Goal: Task Accomplishment & Management: Use online tool/utility

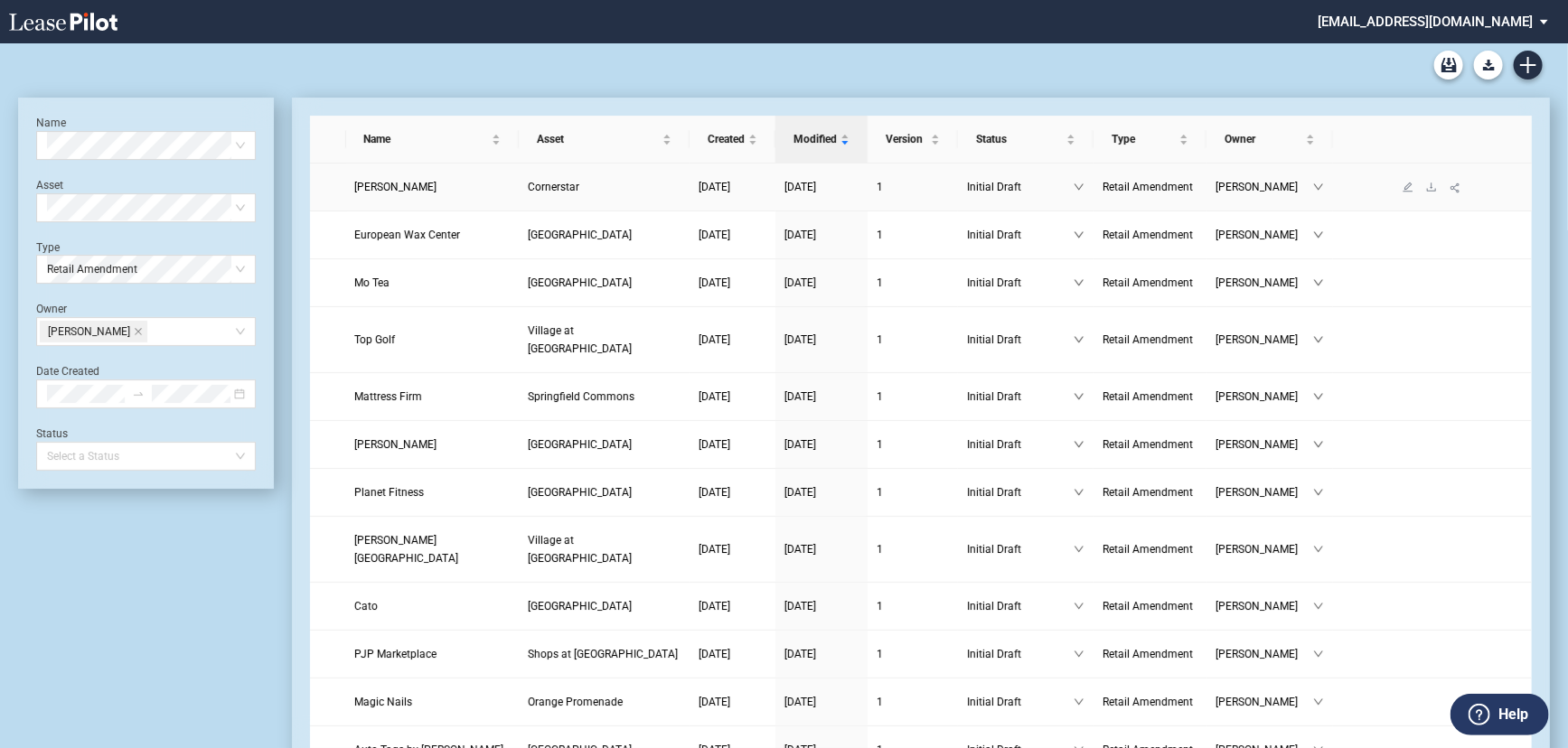
click at [409, 181] on span "Ashley Boutique" at bounding box center [395, 187] width 82 height 13
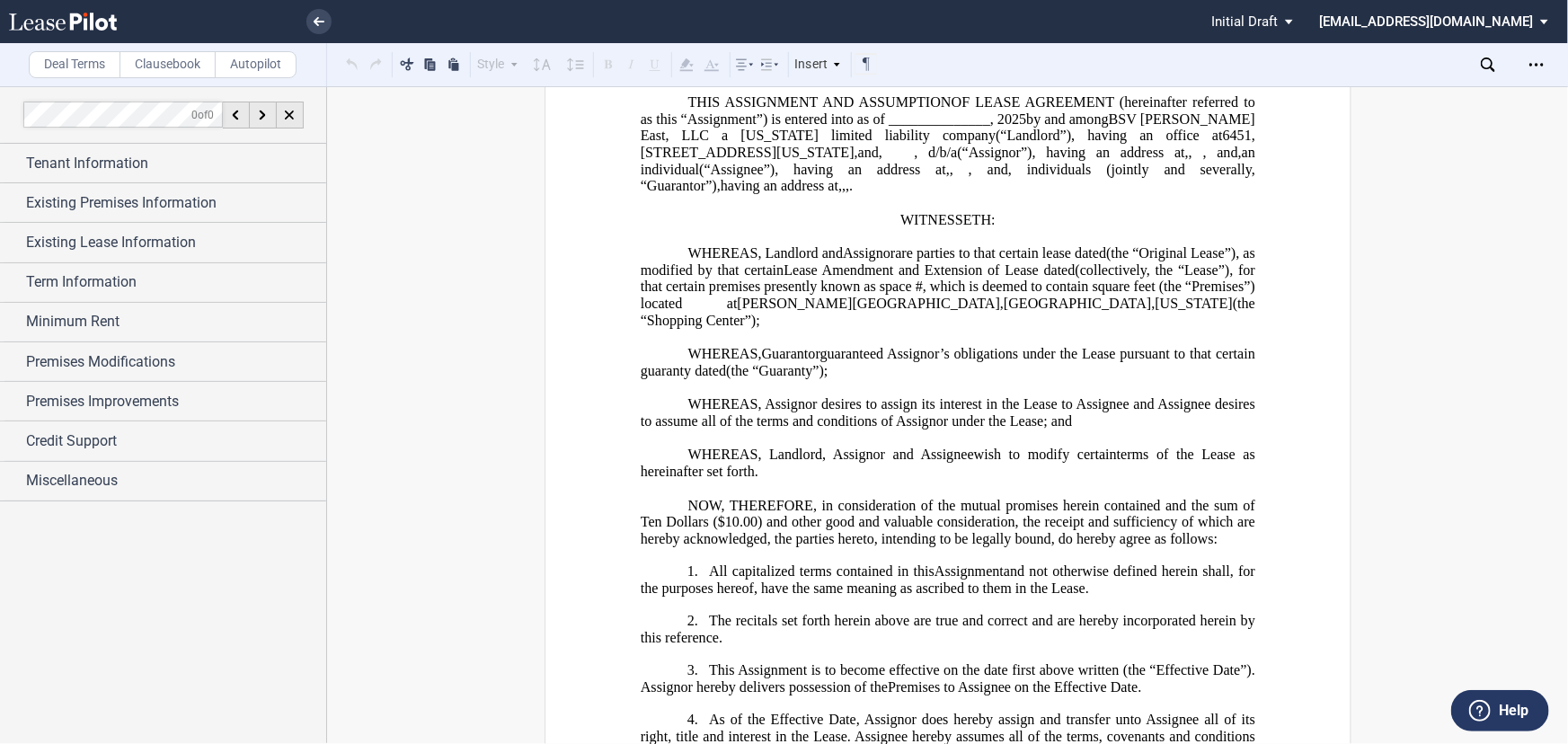
scroll to position [163, 0]
click at [54, 9] on link at bounding box center [94, 22] width 171 height 43
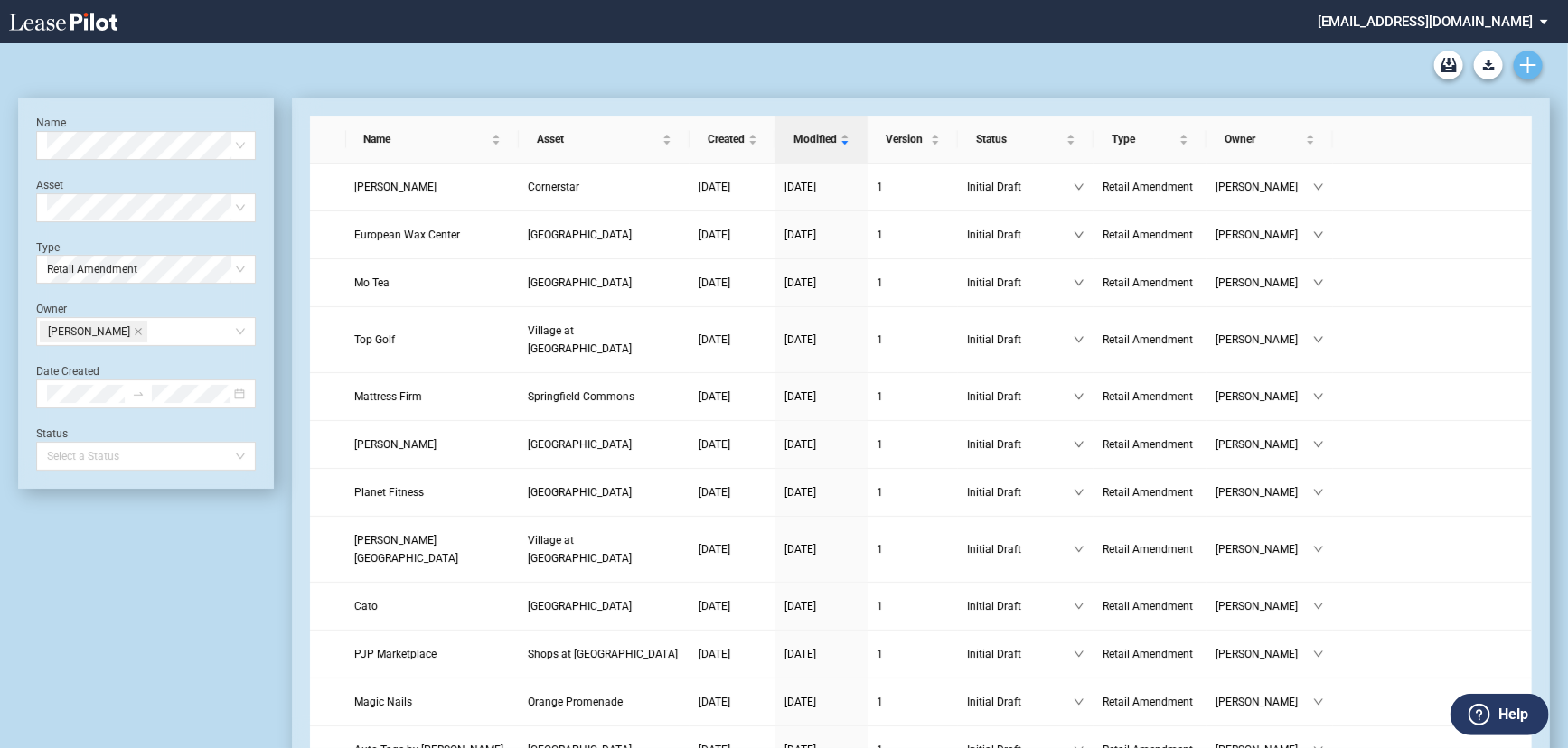
click at [1536, 68] on icon "Create new document" at bounding box center [1528, 65] width 16 height 16
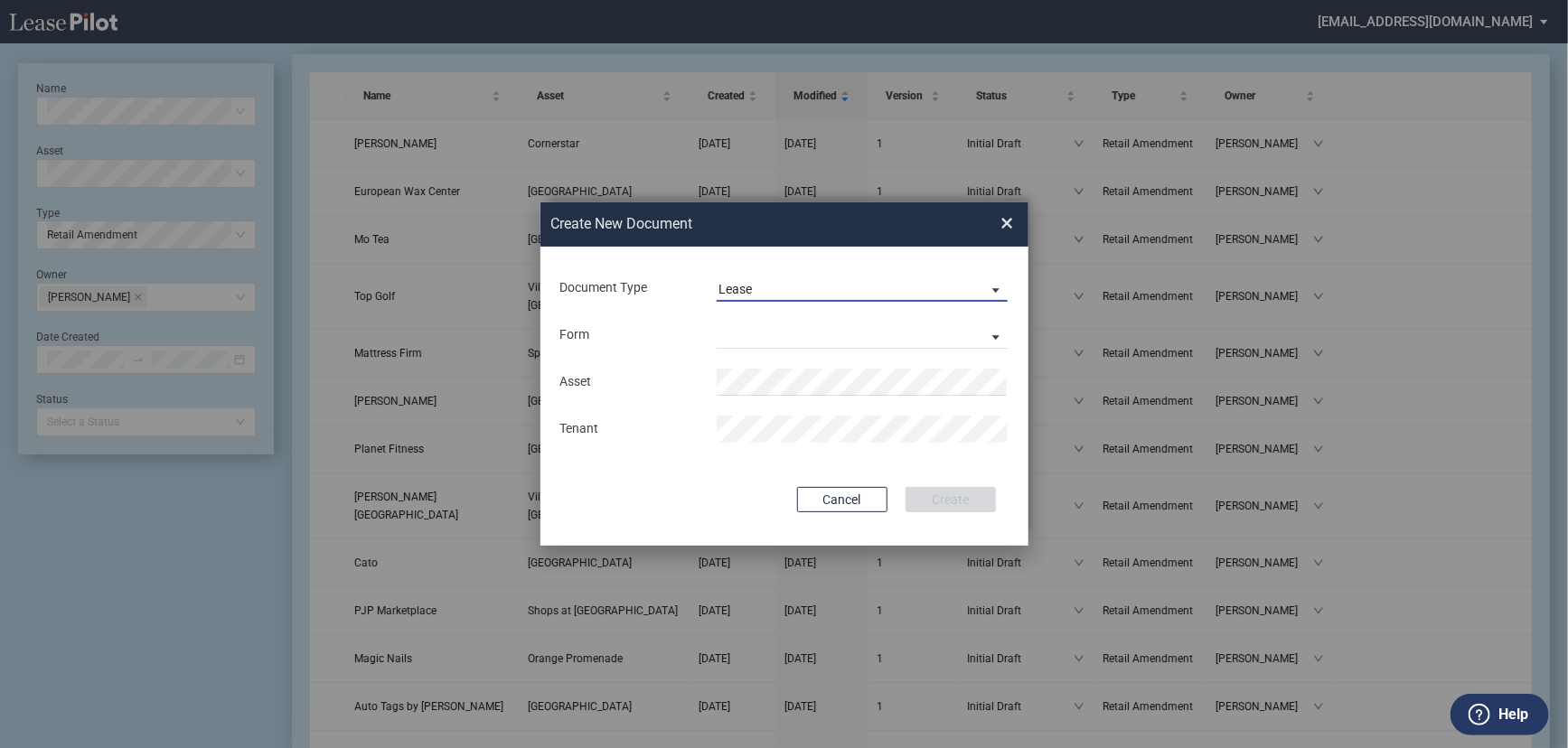
click at [767, 288] on span "Lease" at bounding box center [848, 290] width 259 height 18
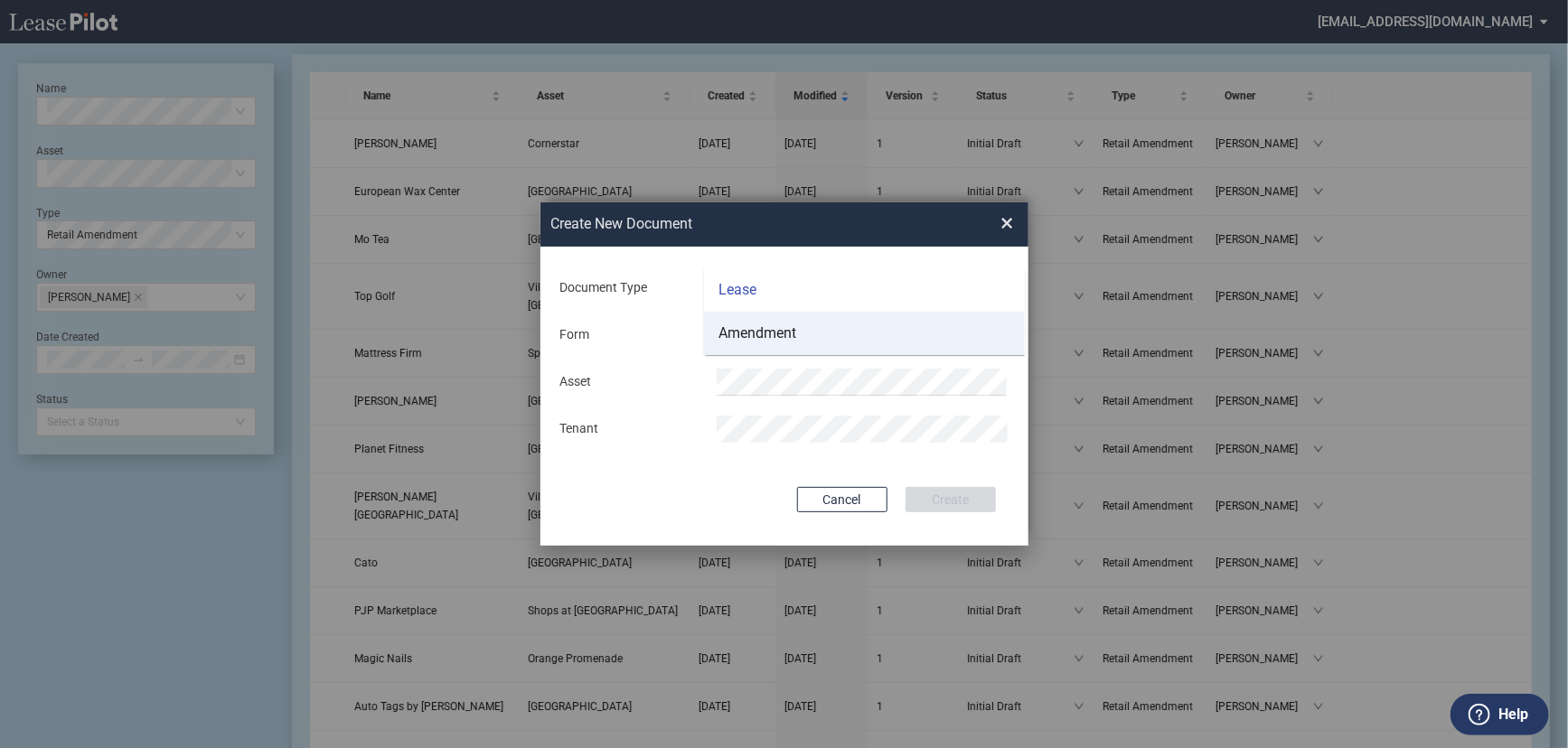
click at [767, 334] on div "Amendment" at bounding box center [757, 334] width 78 height 20
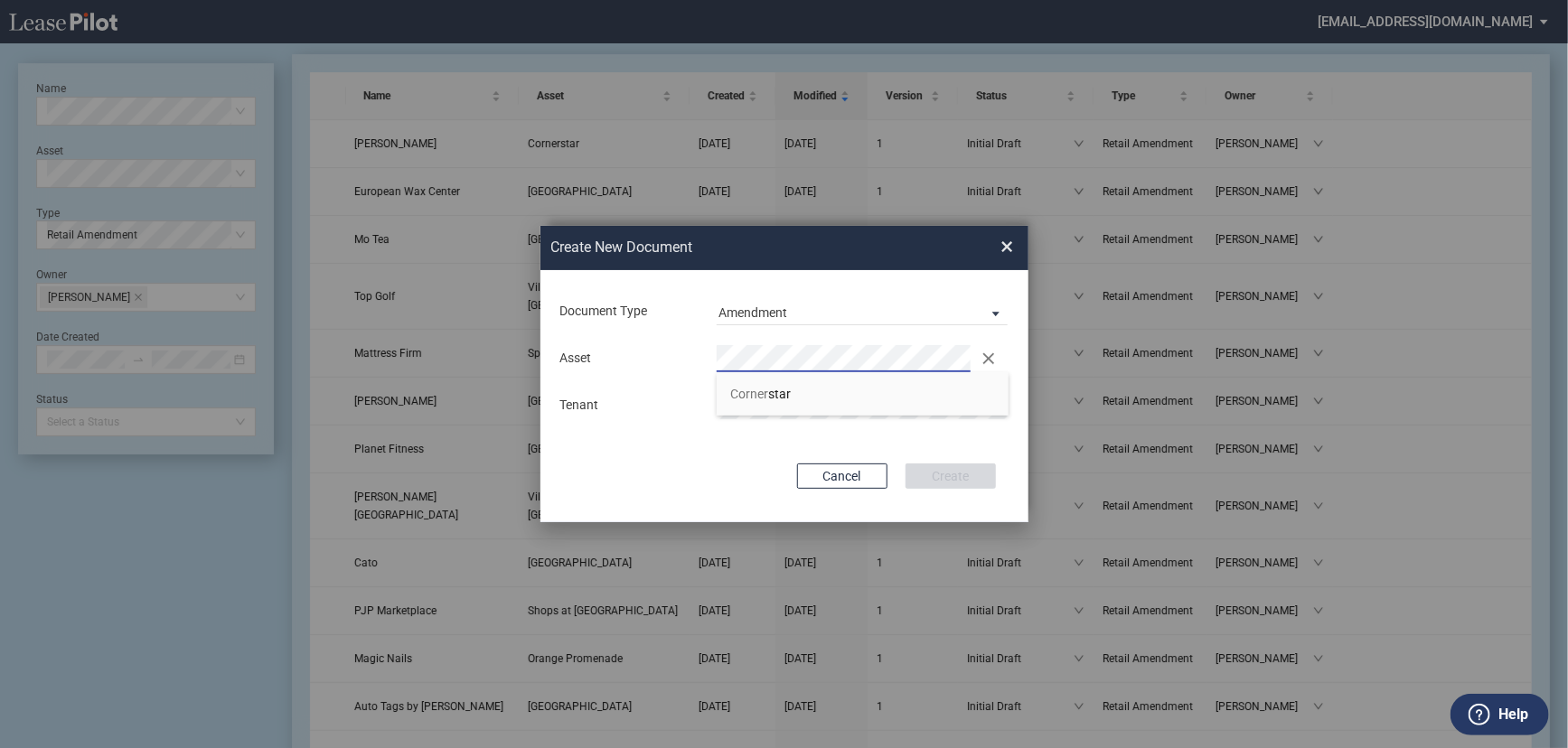
click at [827, 387] on li "Corner star" at bounding box center [862, 394] width 292 height 44
click at [968, 479] on button "Create" at bounding box center [950, 476] width 90 height 25
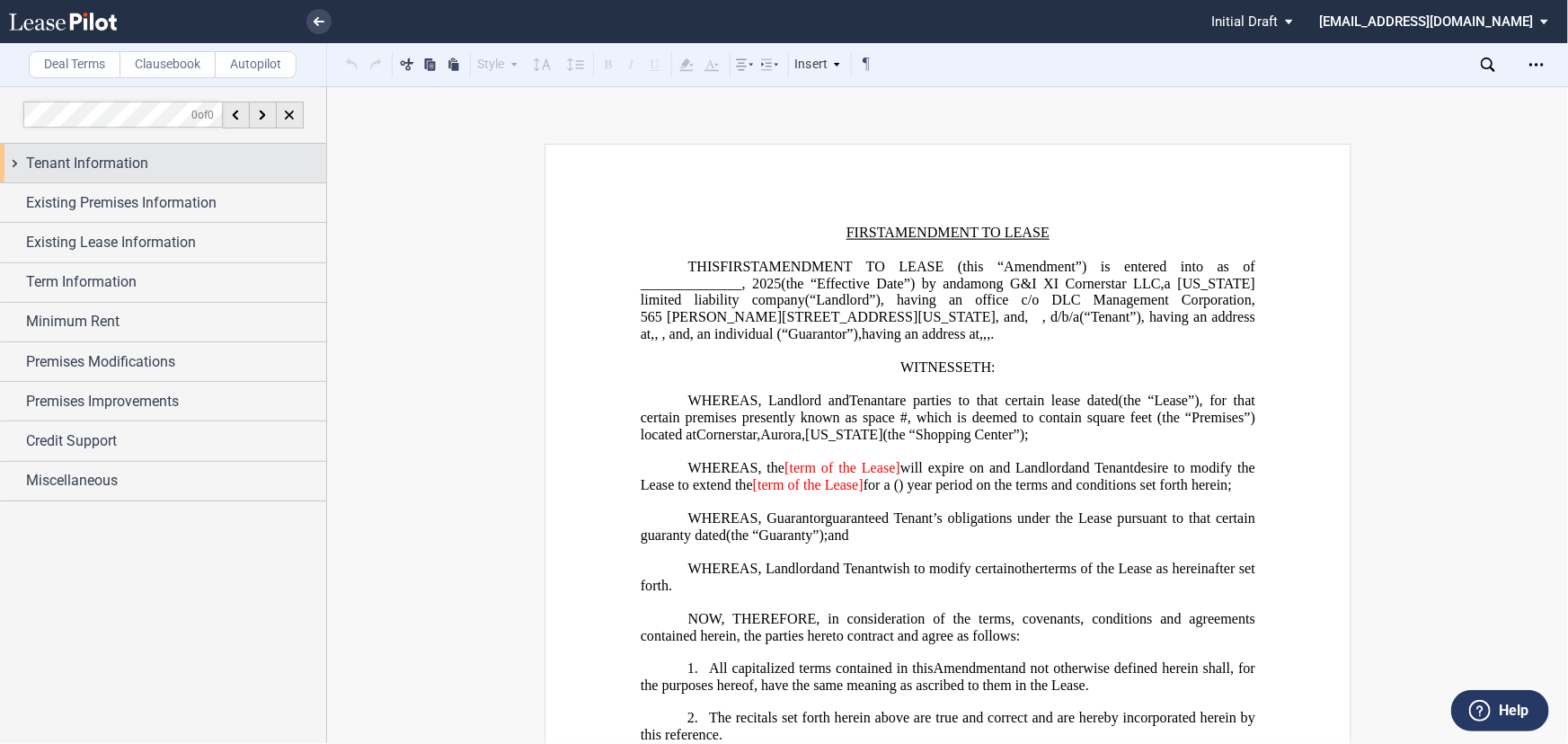
click at [128, 175] on div "Tenant Information" at bounding box center [163, 163] width 326 height 39
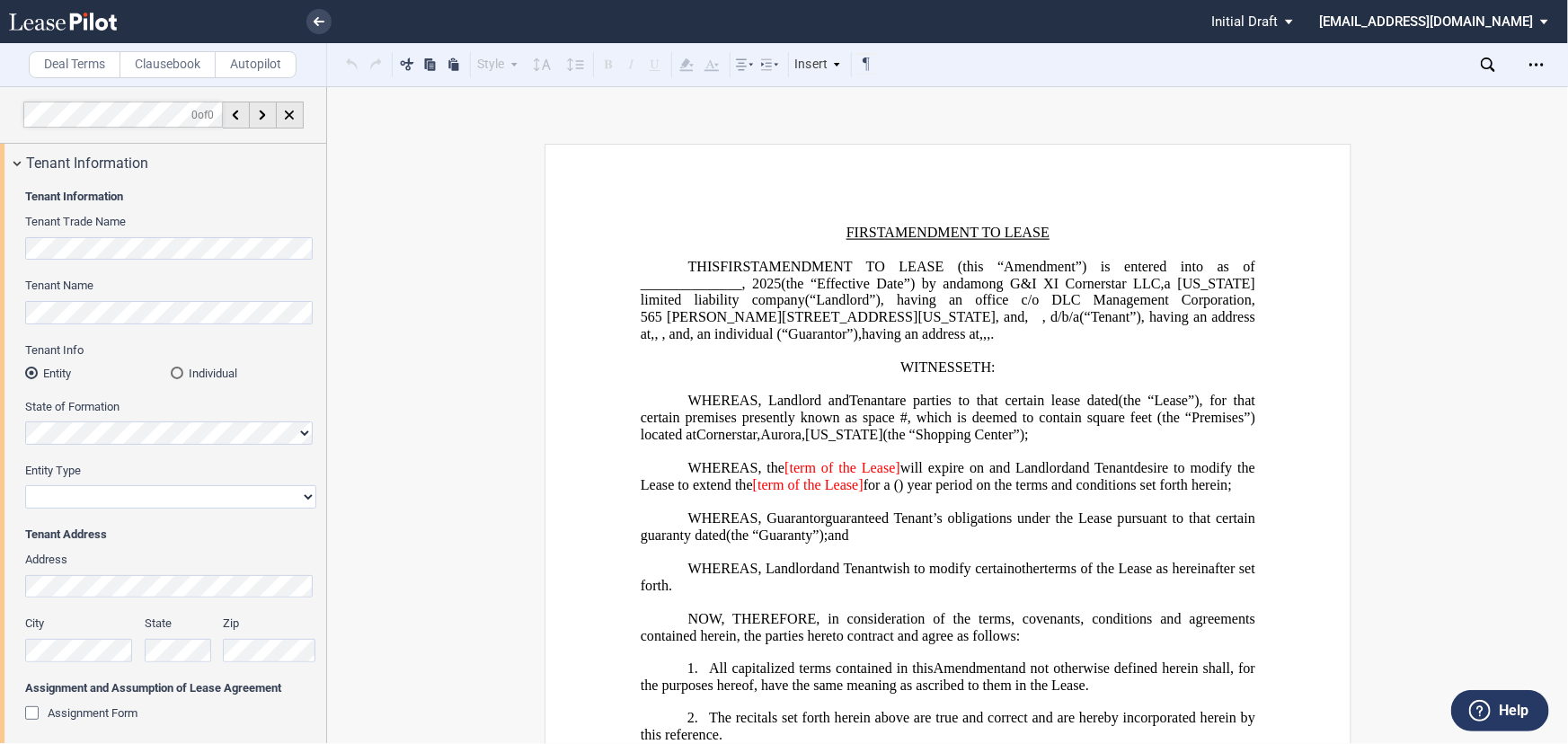
scroll to position [244, 0]
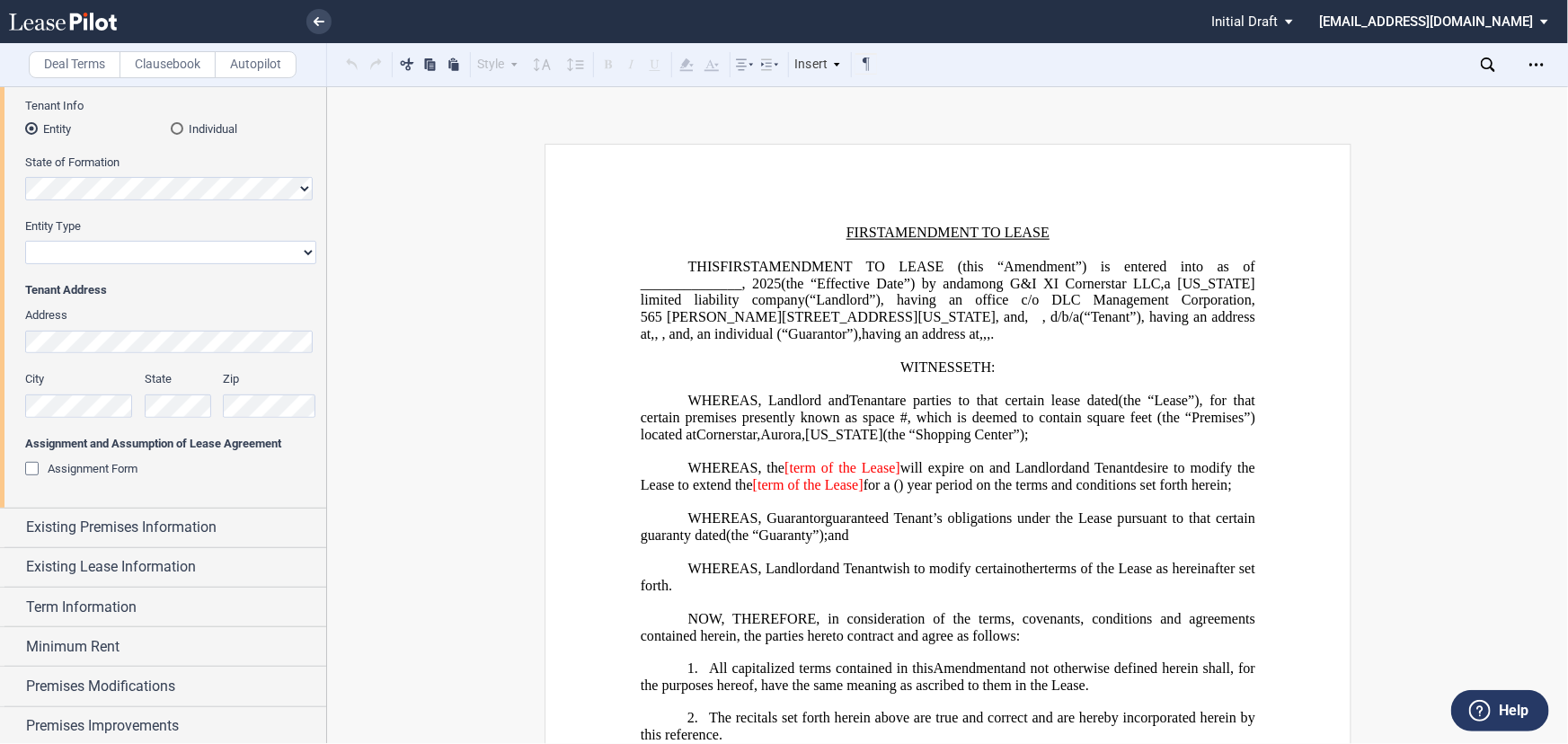
click at [35, 11] on link at bounding box center [94, 22] width 171 height 43
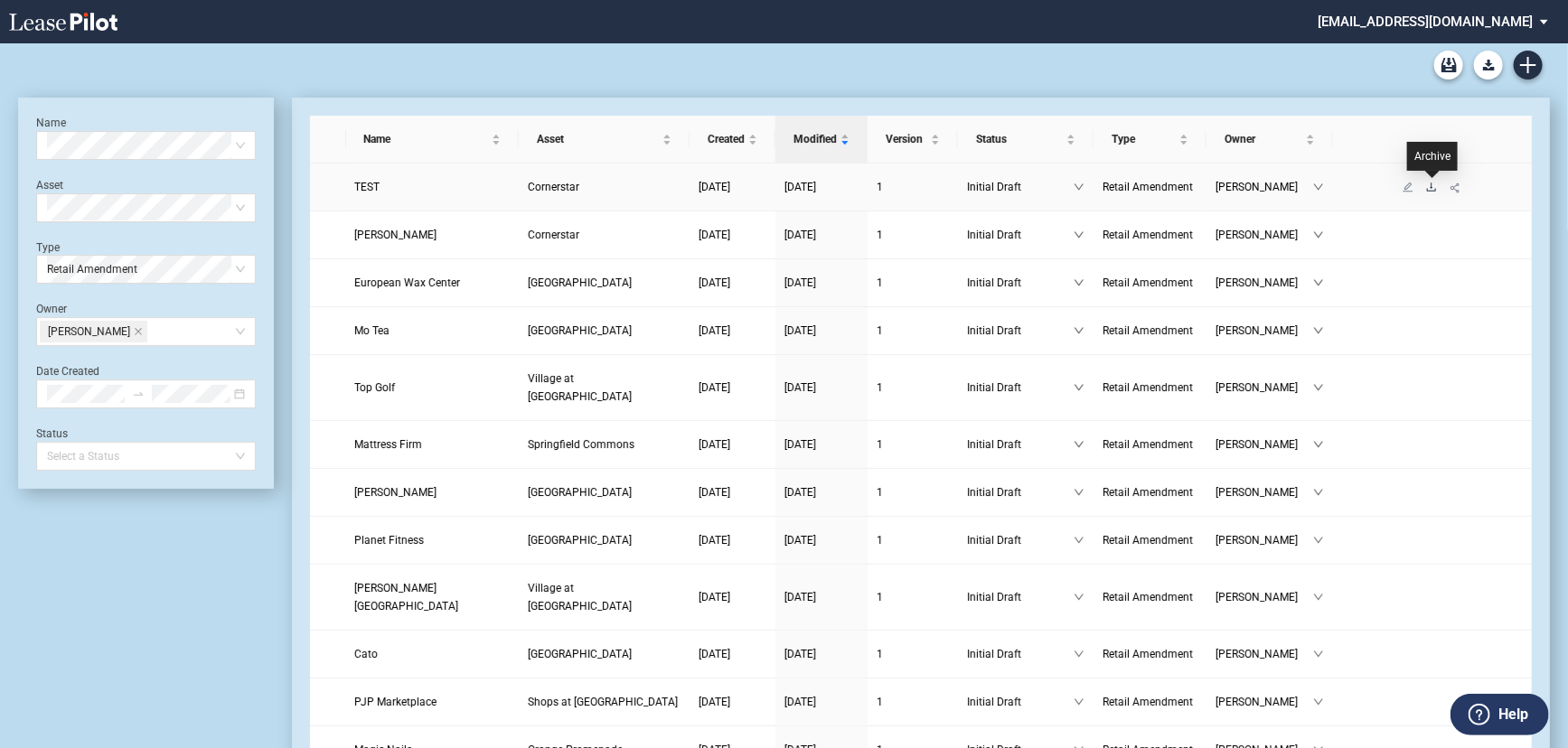
click at [1428, 190] on icon "download" at bounding box center [1431, 187] width 9 height 8
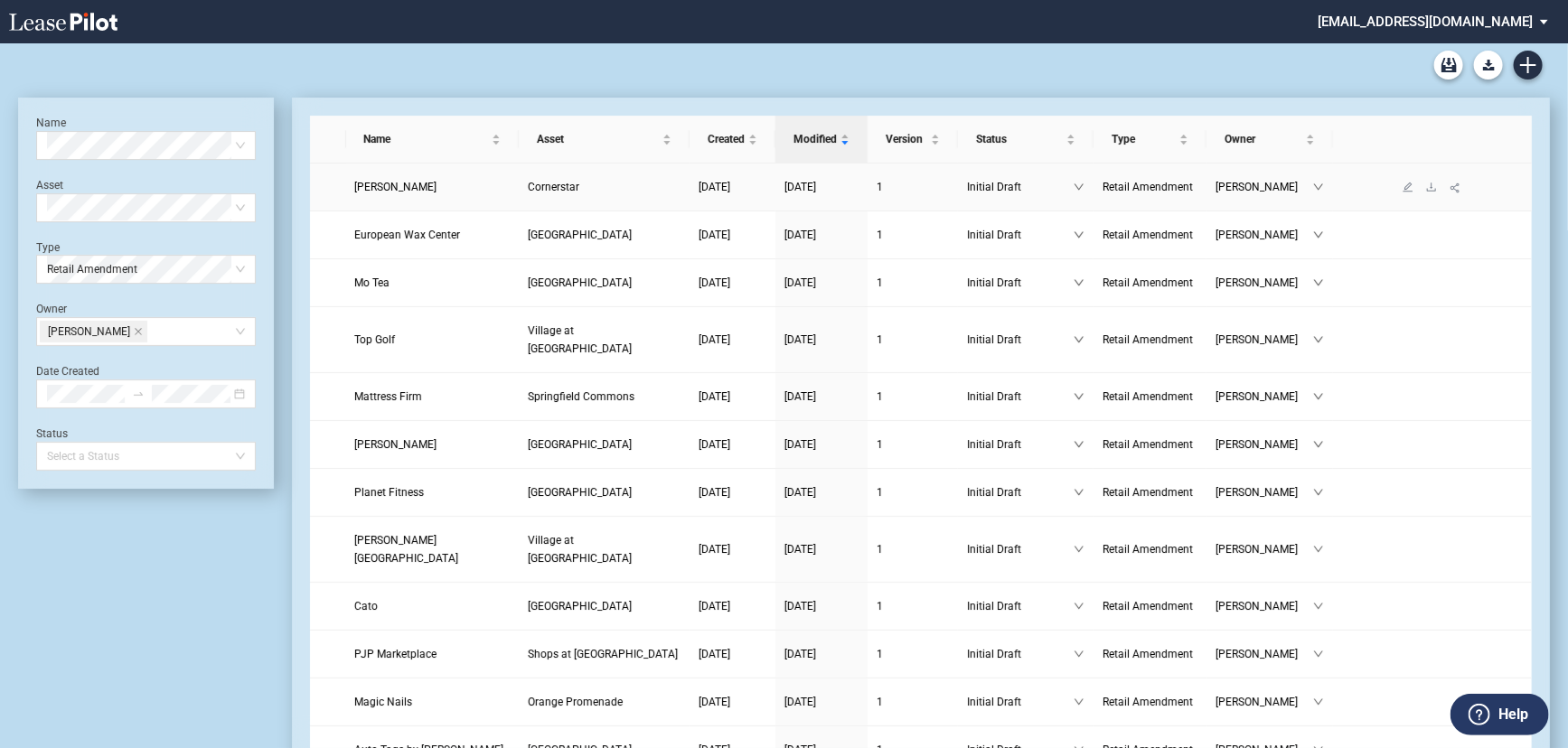
click at [405, 187] on span "Ashley Boutique" at bounding box center [395, 187] width 82 height 13
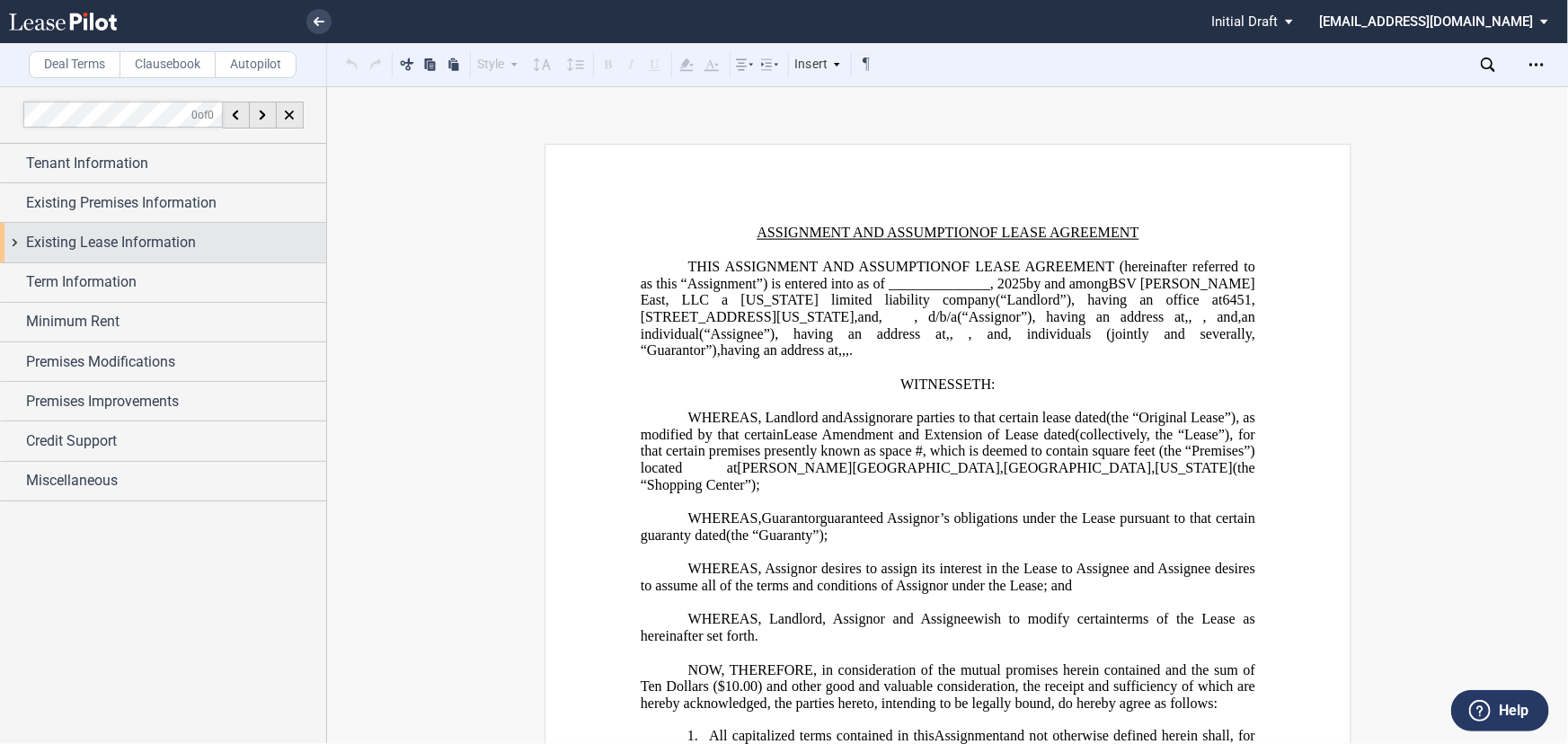
click at [184, 246] on span "Existing Lease Information" at bounding box center [111, 243] width 170 height 22
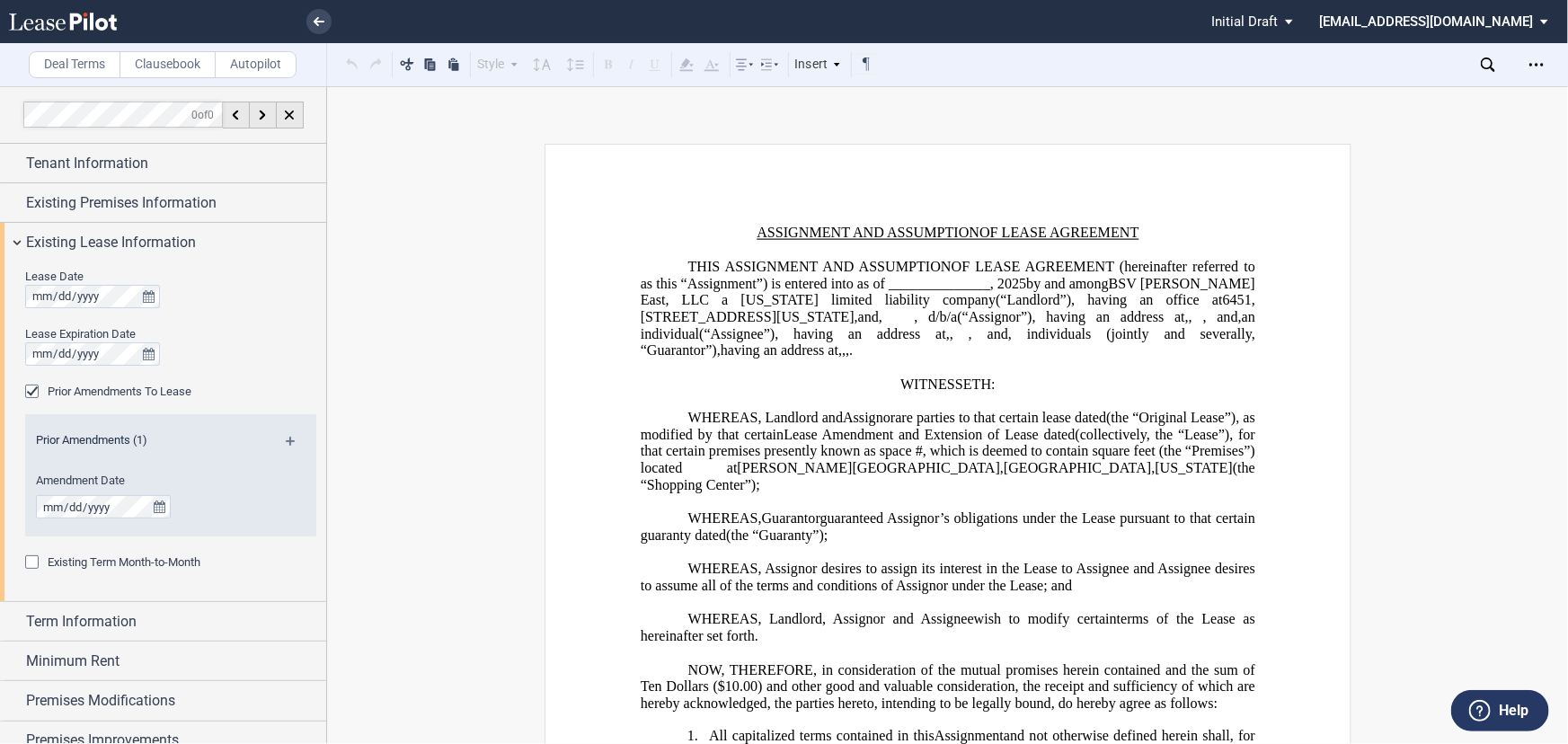
click at [147, 569] on span "Existing Term Month-to-Month" at bounding box center [124, 562] width 153 height 14
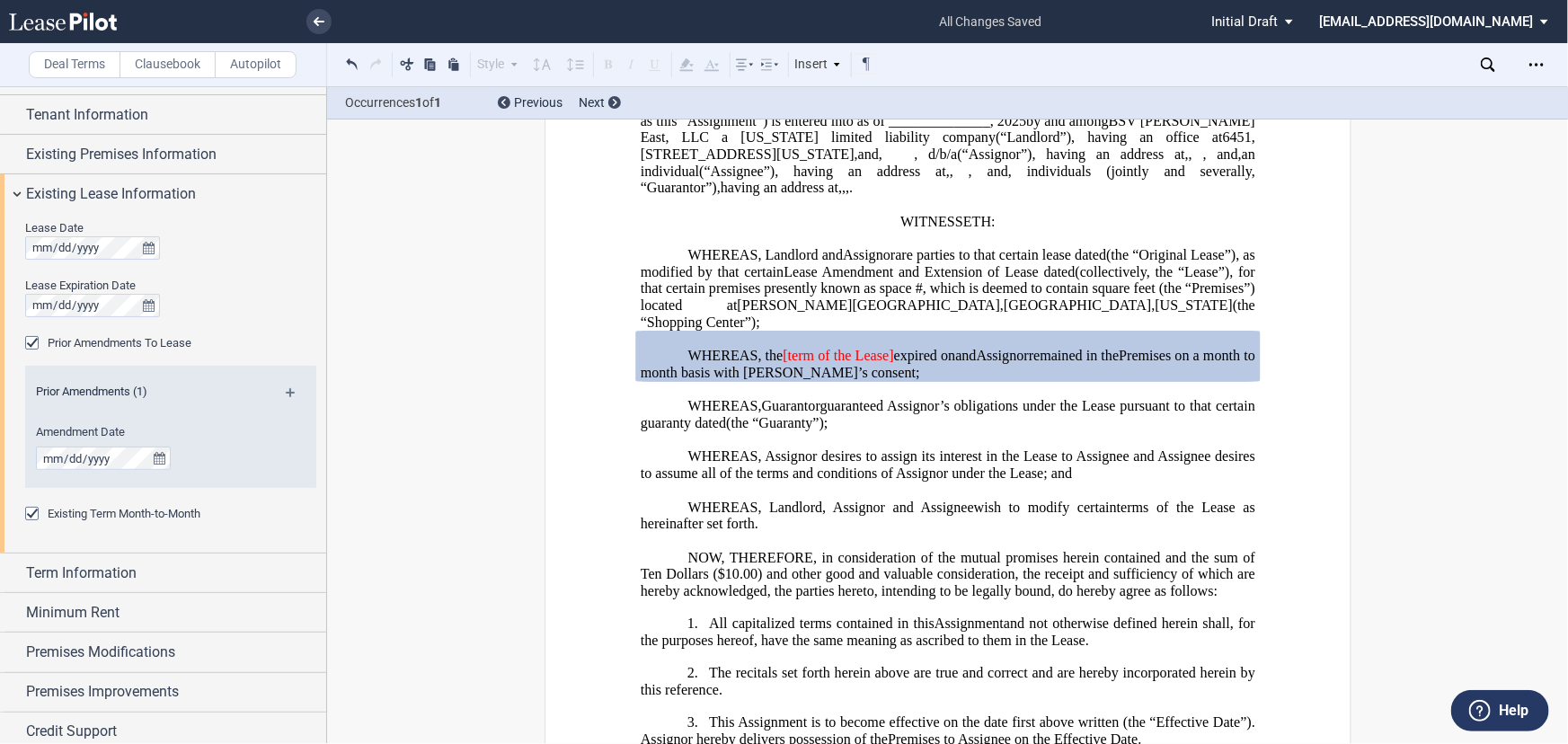
scroll to position [96, 0]
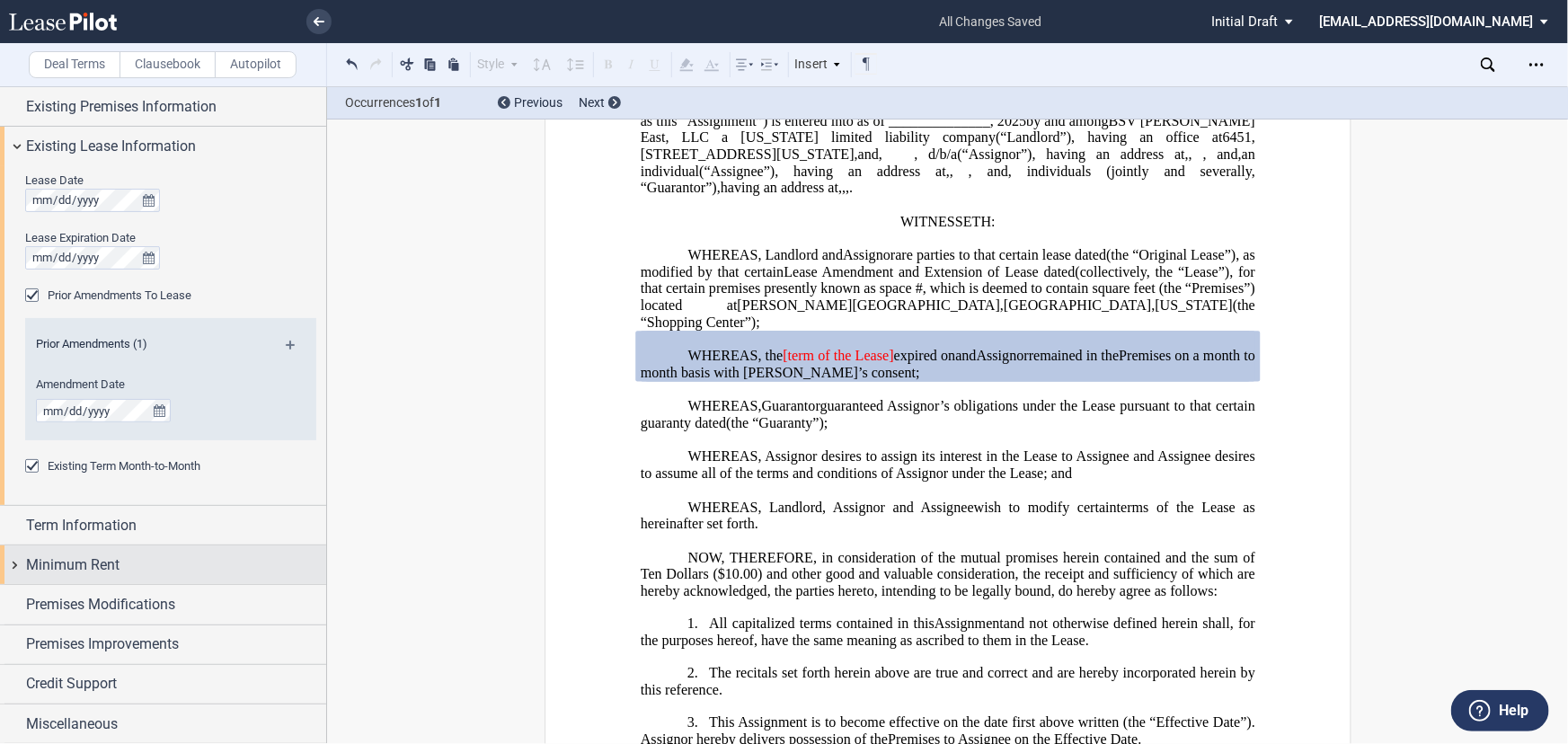
click at [207, 560] on div "Minimum Rent" at bounding box center [176, 565] width 300 height 22
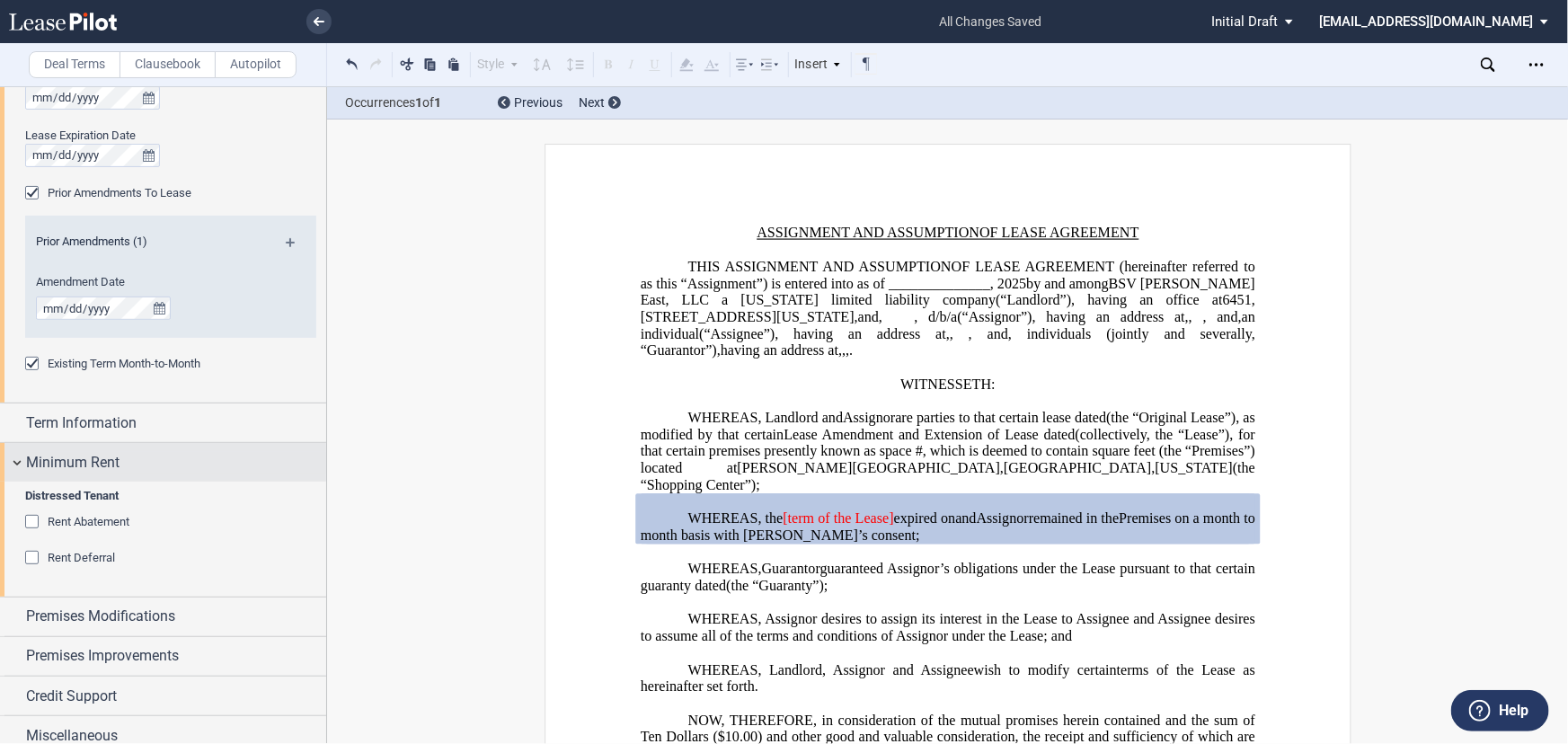
scroll to position [210, 0]
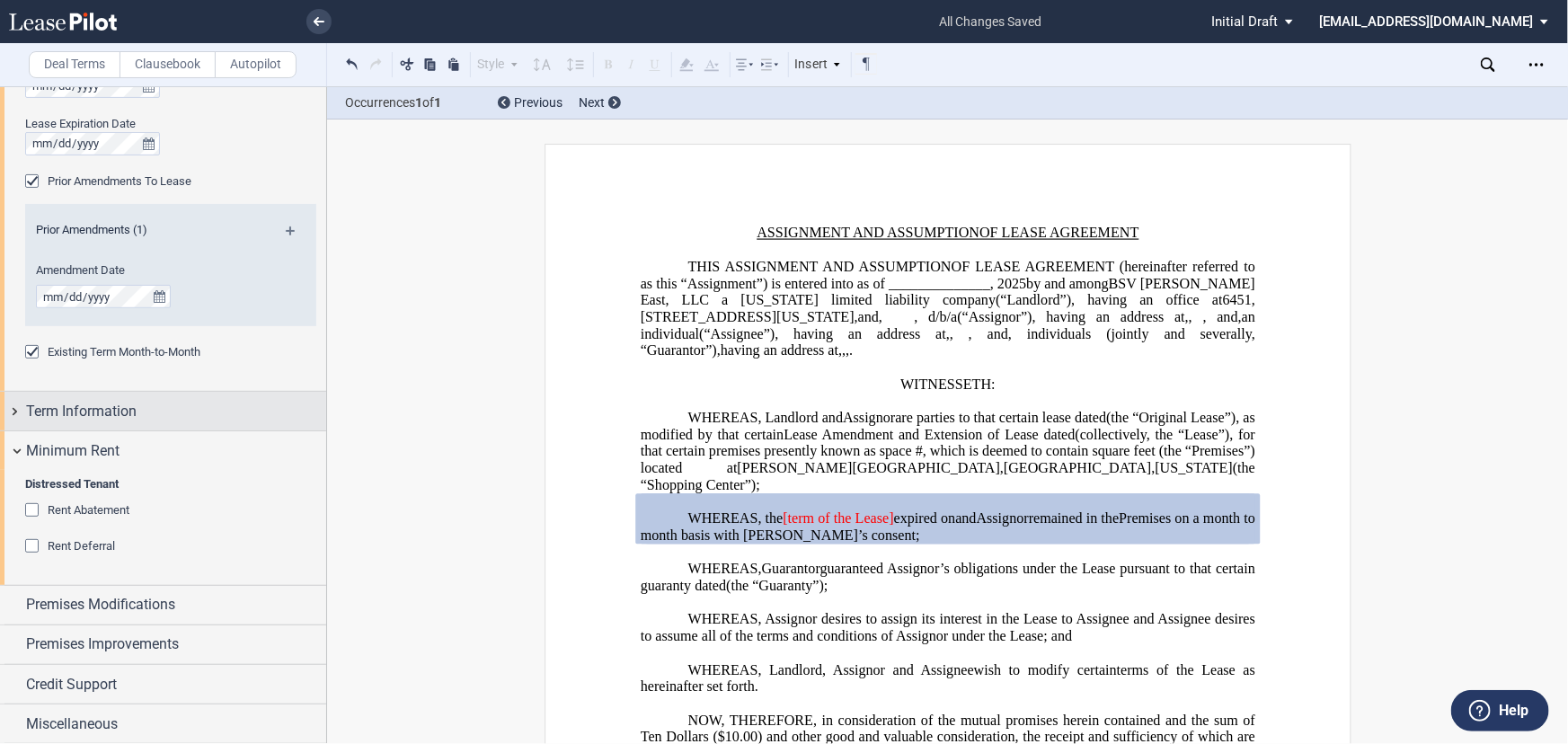
click at [145, 397] on div "Term Information" at bounding box center [163, 411] width 326 height 39
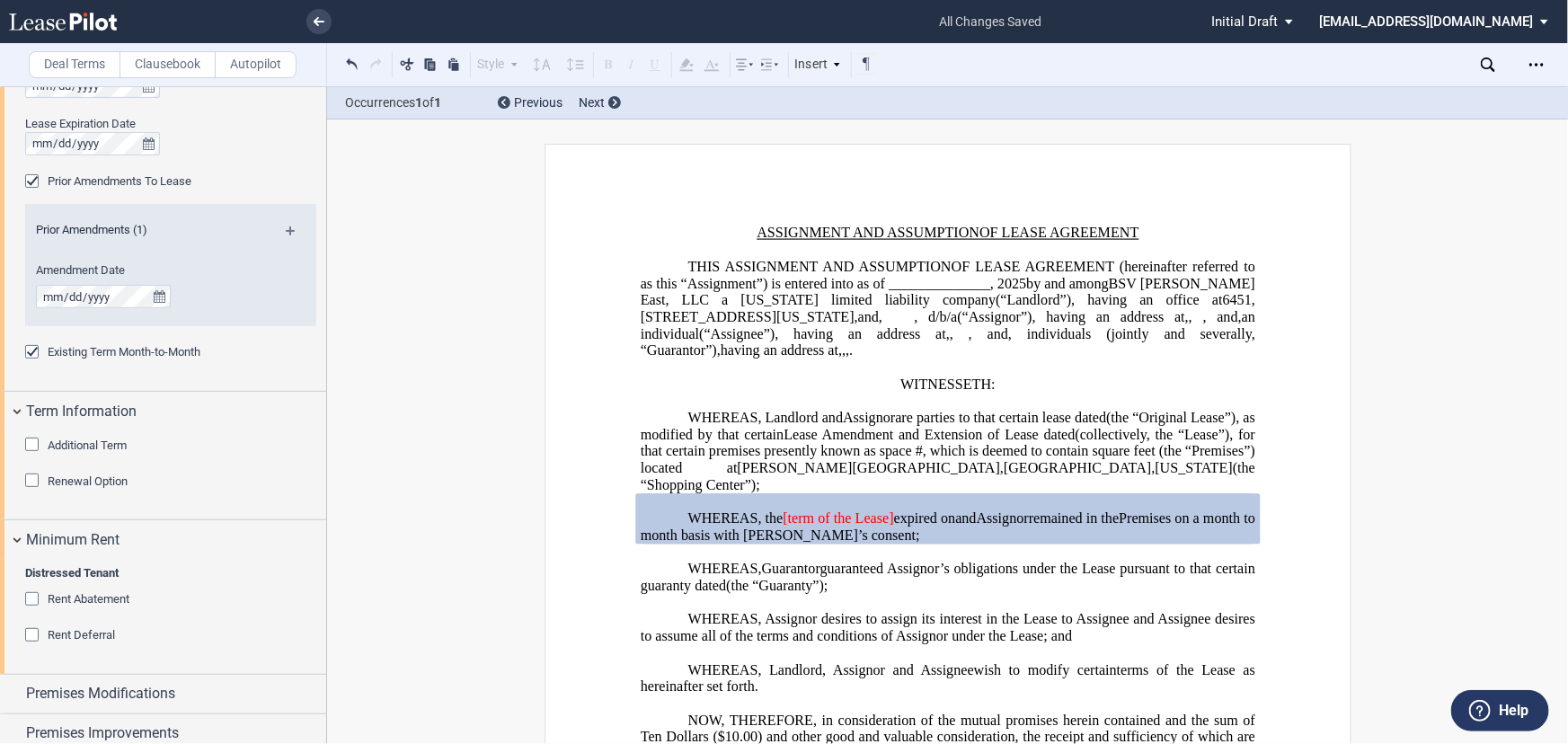
click at [74, 450] on span "Additional Term" at bounding box center [87, 446] width 79 height 14
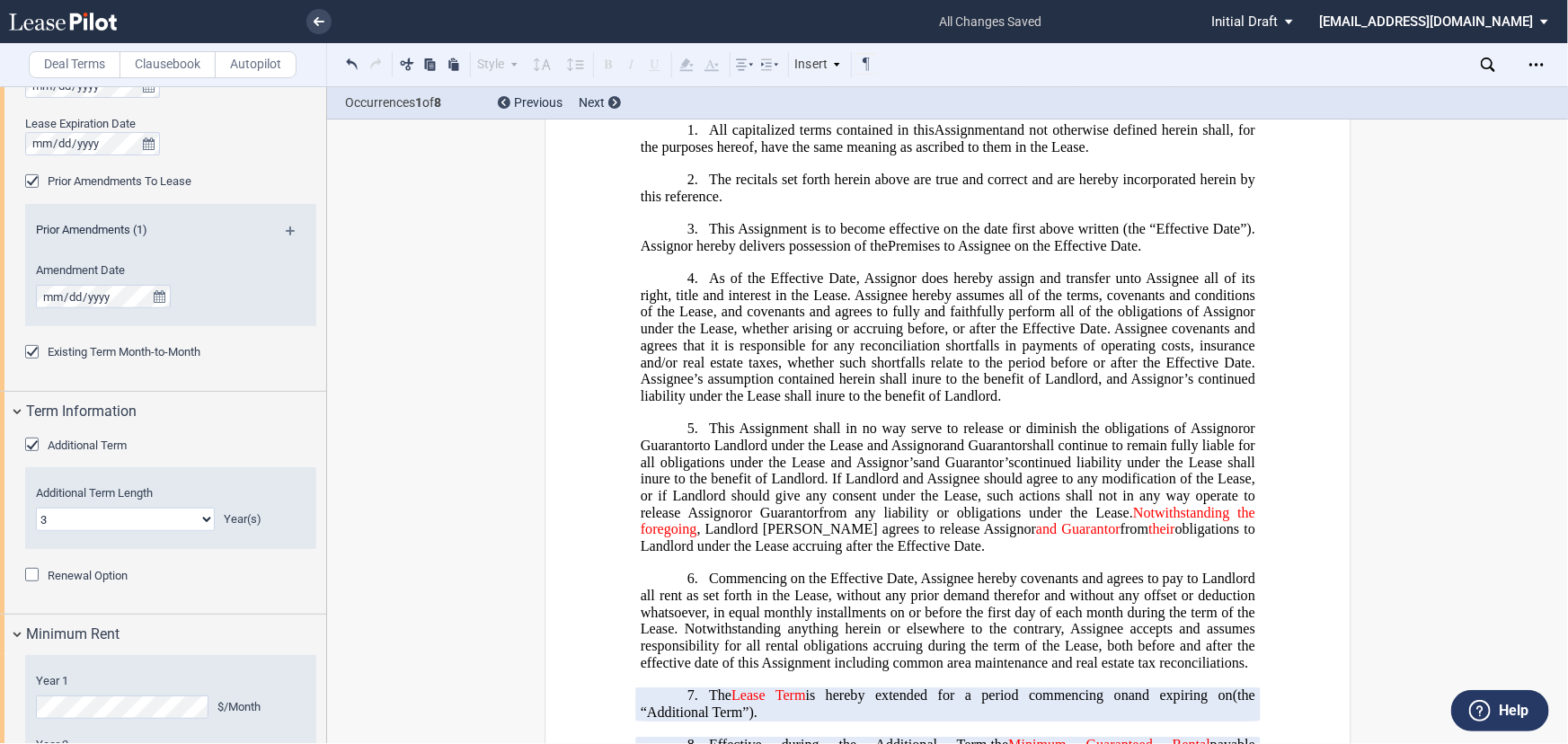
scroll to position [1061, 0]
